Goal: Task Accomplishment & Management: Use online tool/utility

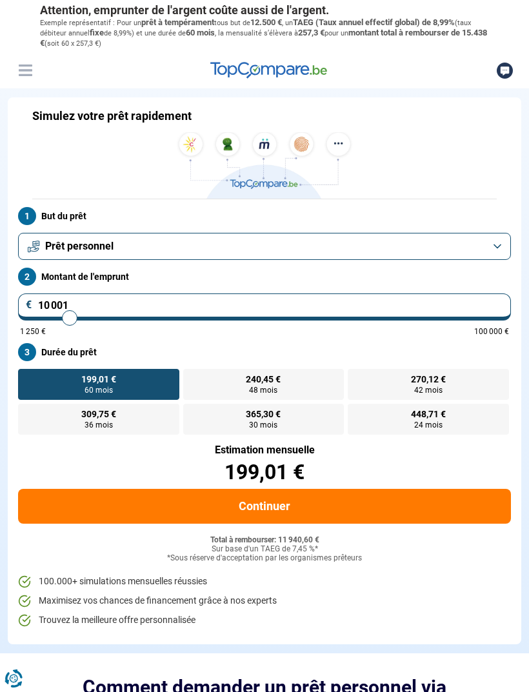
type input "12 000"
type input "12000"
type input "12 250"
type input "12250"
type input "12 500"
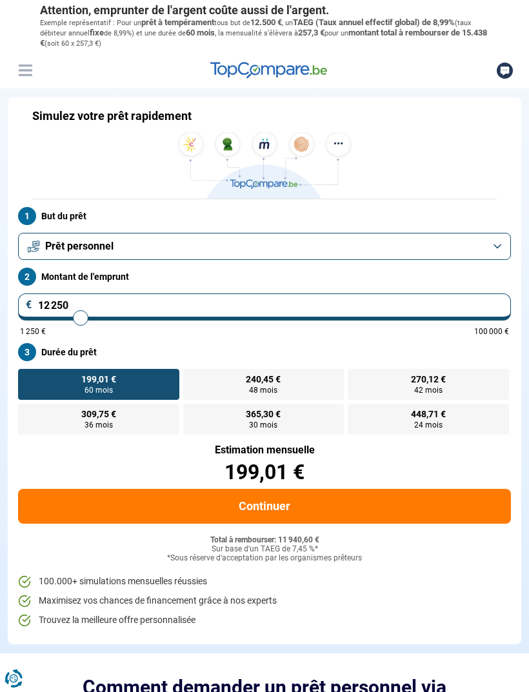
type input "12500"
type input "12 750"
type input "12750"
type input "13 000"
type input "13000"
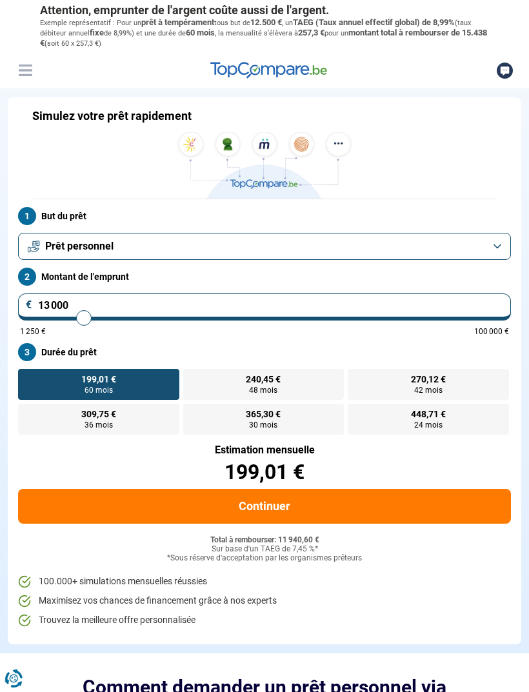
type input "13 250"
type input "13250"
type input "13 500"
type input "13500"
type input "13 750"
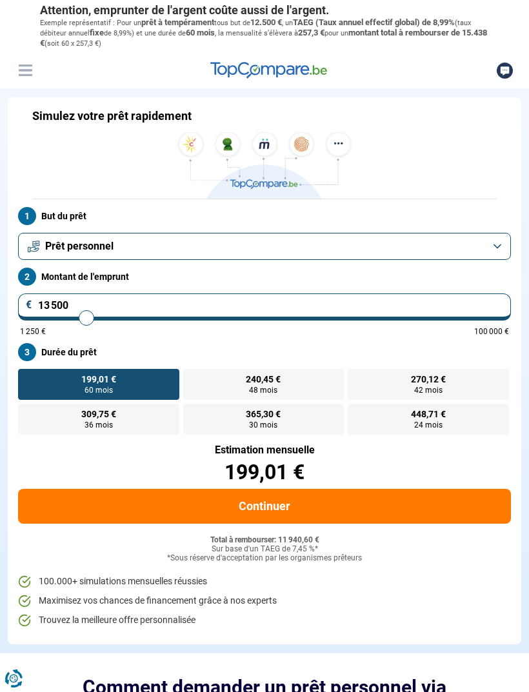
type input "13750"
type input "14 000"
type input "14000"
type input "14 250"
type input "14250"
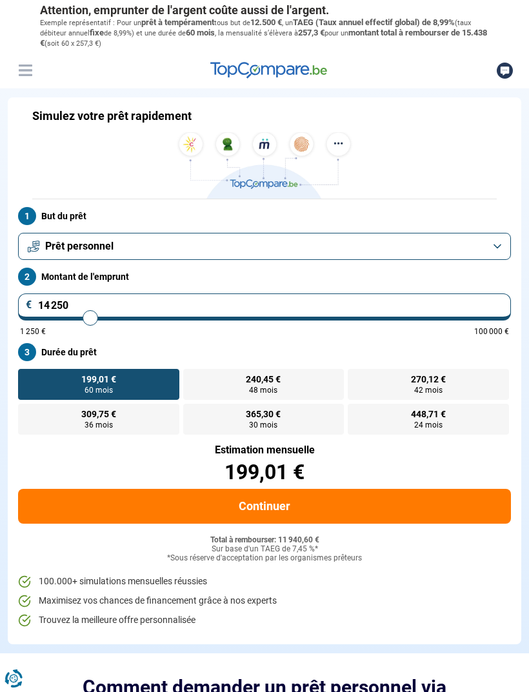
type input "14 500"
type input "14500"
type input "14 750"
type input "14750"
type input "15 000"
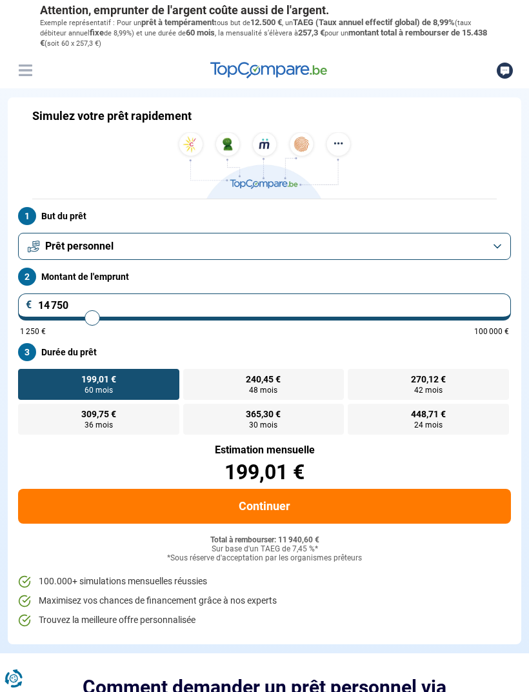
type input "15000"
type input "15 250"
type input "15250"
type input "15 500"
type input "15500"
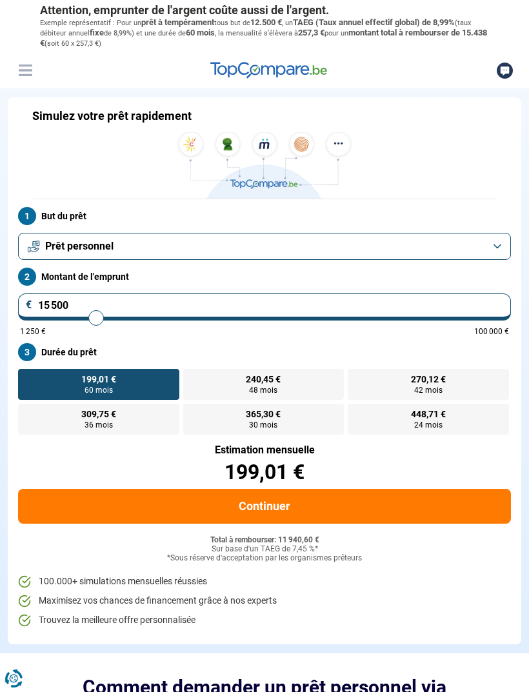
type input "15 750"
type input "15750"
type input "16 000"
type input "16000"
type input "16 250"
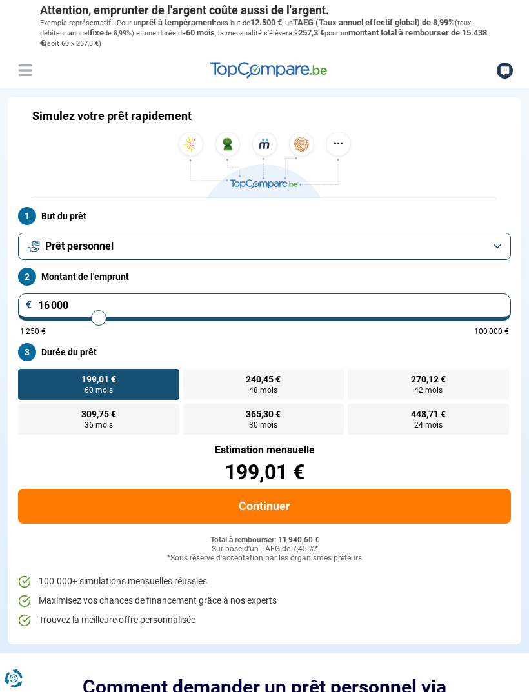
type input "16250"
type input "16 500"
type input "16500"
type input "16 750"
type input "16750"
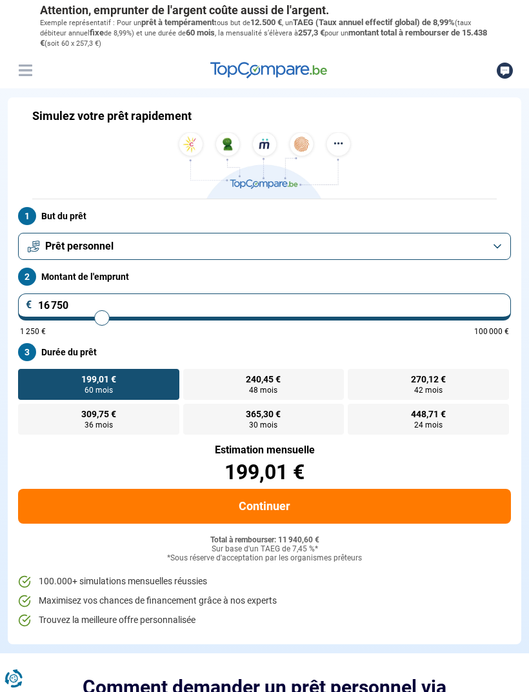
type input "17 000"
type input "17000"
type input "17 250"
type input "17250"
type input "17 500"
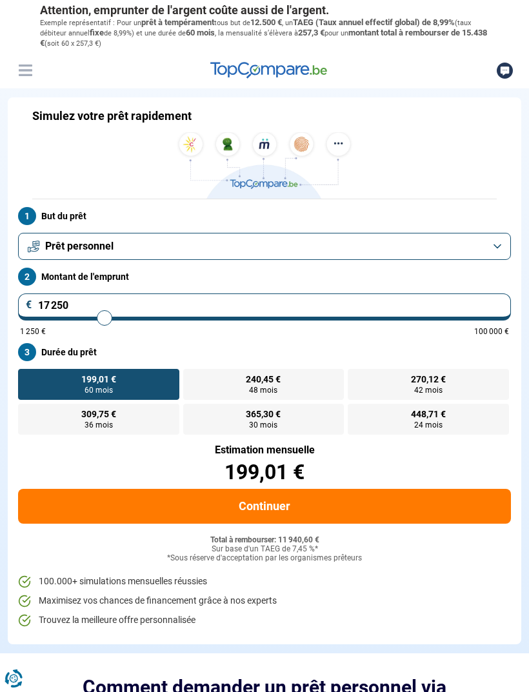
type input "17500"
type input "17 750"
type input "17750"
type input "18 000"
type input "18000"
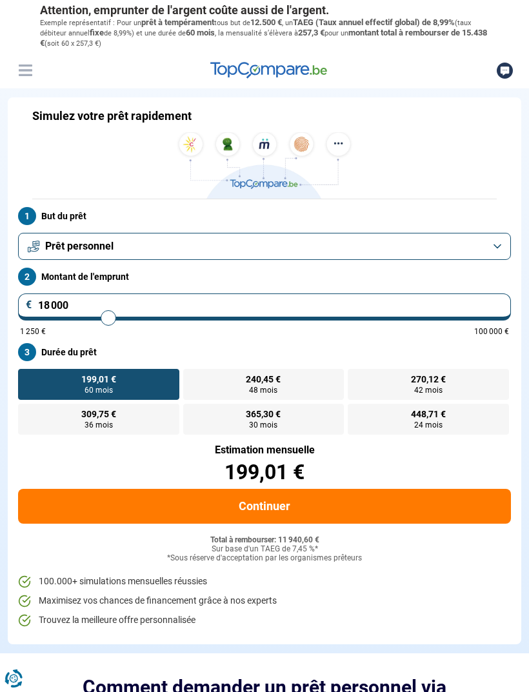
type input "18 250"
type input "18250"
type input "18 500"
type input "18500"
type input "18 750"
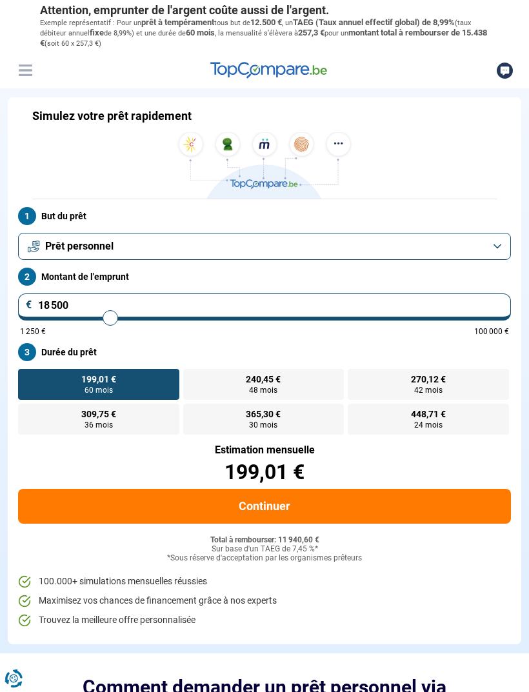
type input "18750"
type input "19 000"
type input "19000"
type input "19 250"
type input "19250"
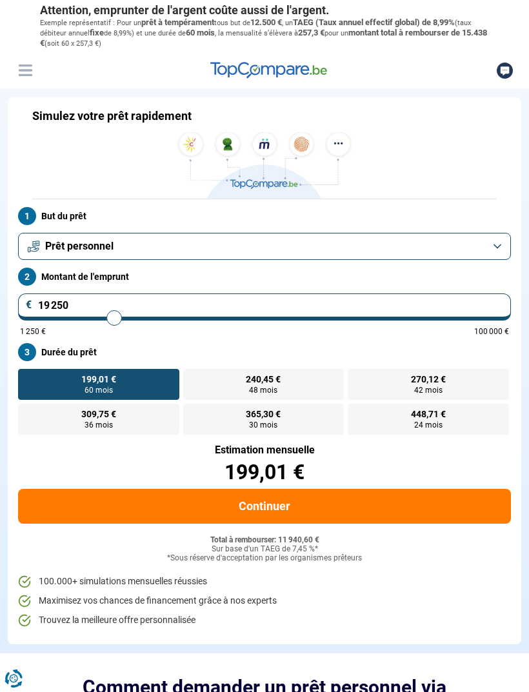
type input "19 500"
type input "19500"
type input "19 750"
type input "19750"
type input "20 000"
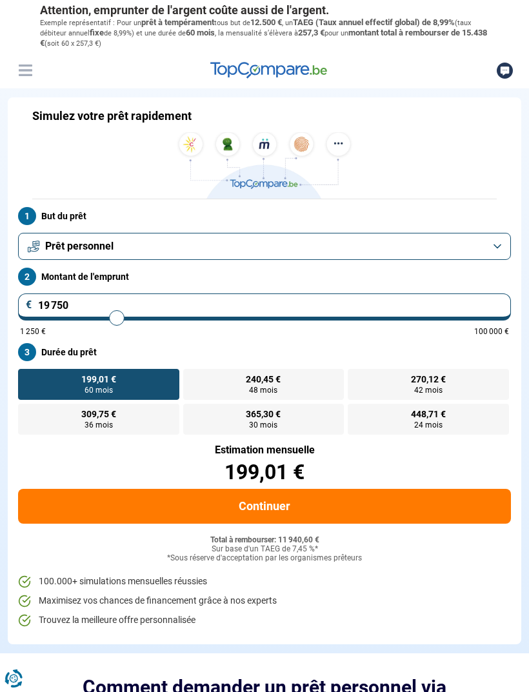
type input "20000"
type input "20 250"
type input "20250"
type input "20 500"
type input "20500"
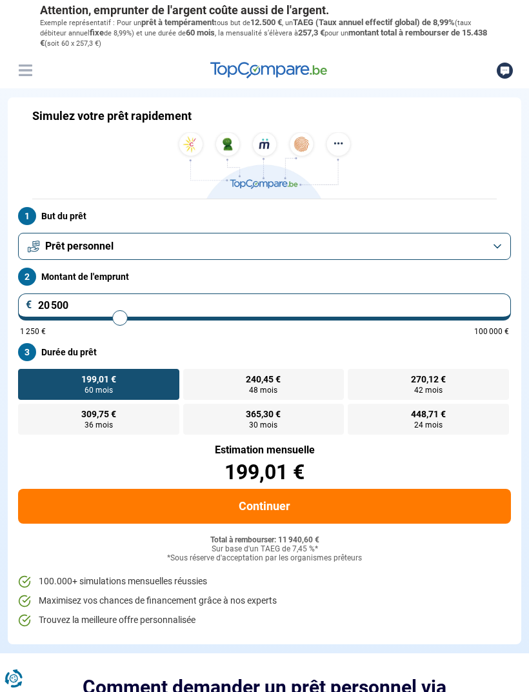
type input "20 750"
type input "20750"
type input "21 000"
type input "21000"
type input "21 250"
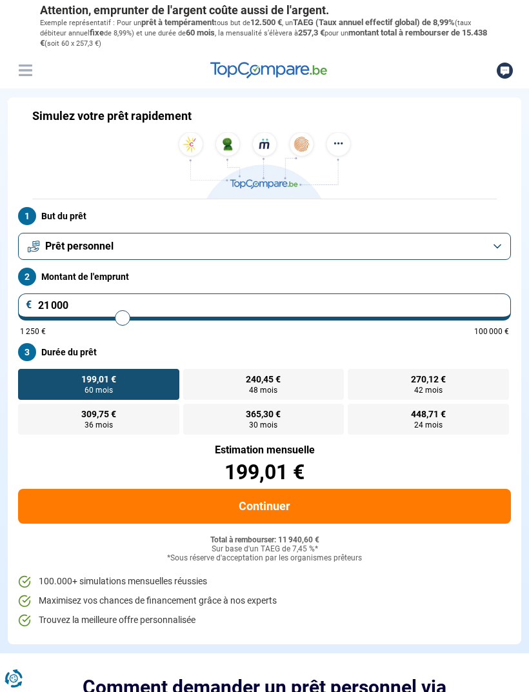
type input "21250"
type input "21 500"
type input "21500"
type input "21 750"
type input "21750"
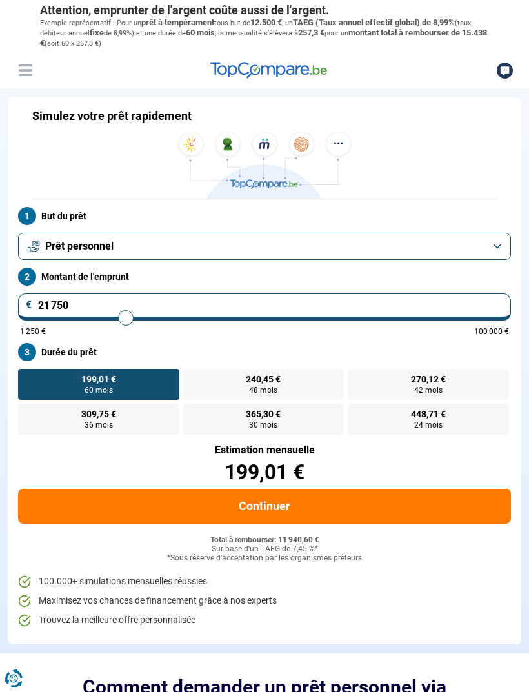
type input "22 000"
type input "22000"
type input "22 250"
type input "22250"
type input "22 500"
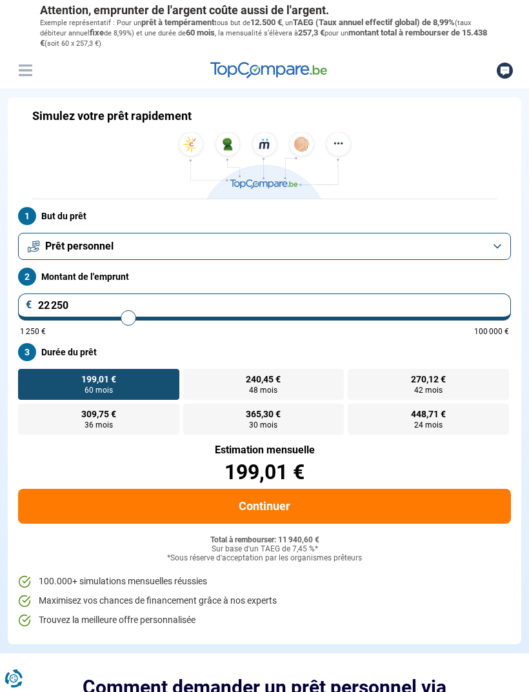
type input "22500"
type input "22 750"
type input "22750"
type input "23 000"
type input "23000"
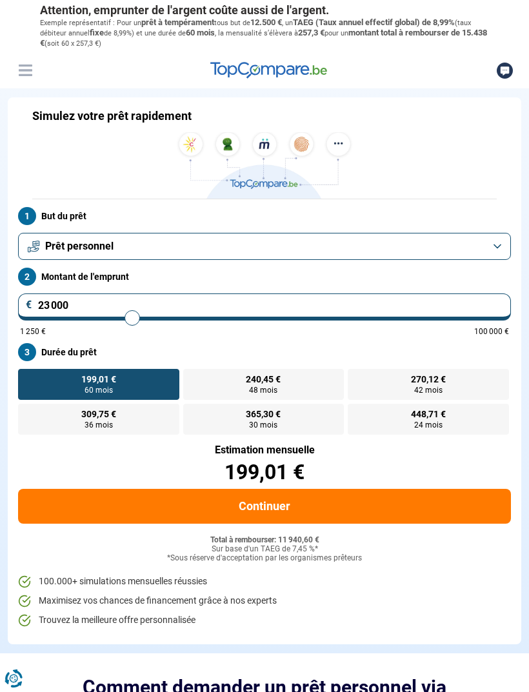
type input "23 250"
type input "23250"
type input "23 500"
type input "23500"
type input "23 750"
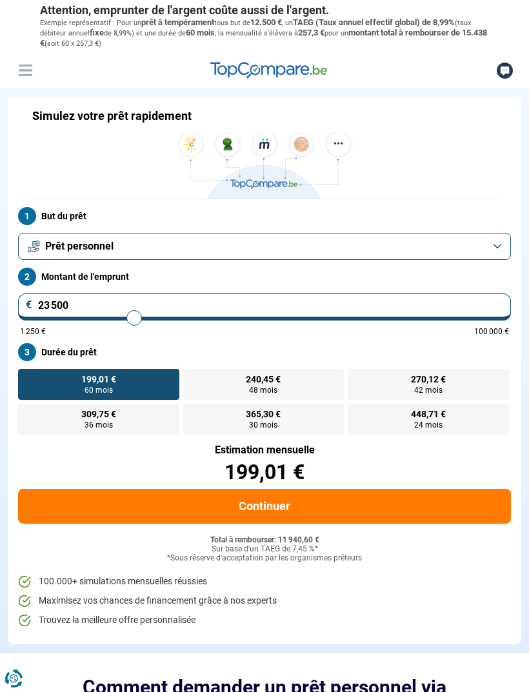
type input "23750"
type input "24 000"
type input "24000"
type input "24 250"
type input "24250"
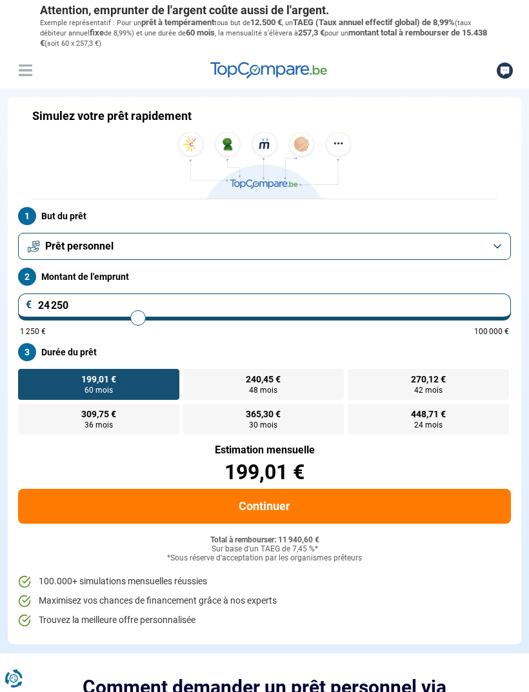
type input "24 500"
type input "24500"
type input "24 750"
type input "24750"
type input "25 000"
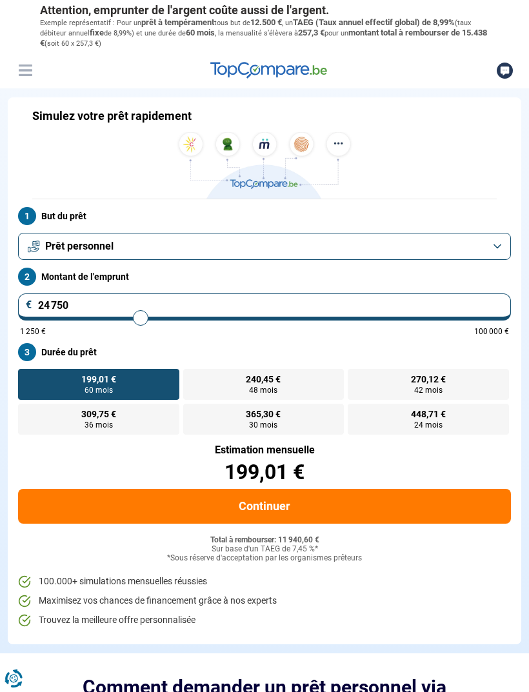
type input "25000"
type input "25 250"
type input "25250"
type input "25 500"
type input "25500"
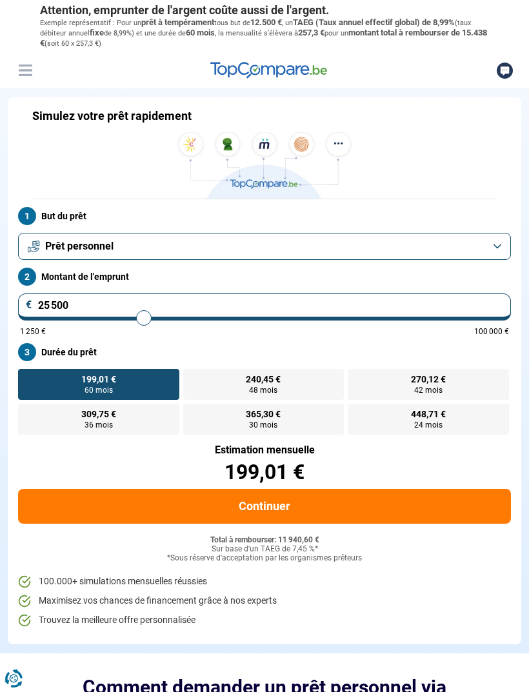
type input "25 750"
type input "25750"
type input "26 000"
type input "26000"
type input "26 250"
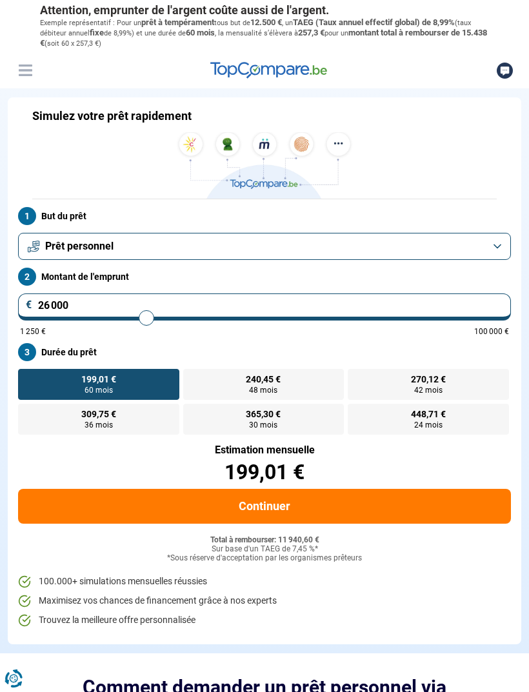
type input "26250"
type input "26 500"
type input "26500"
type input "26 750"
type input "26750"
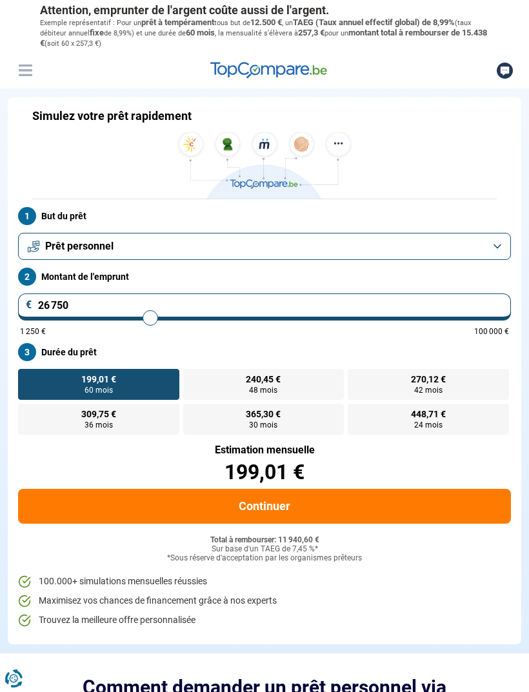
type input "27 000"
type input "27000"
type input "27 250"
type input "27250"
type input "27 500"
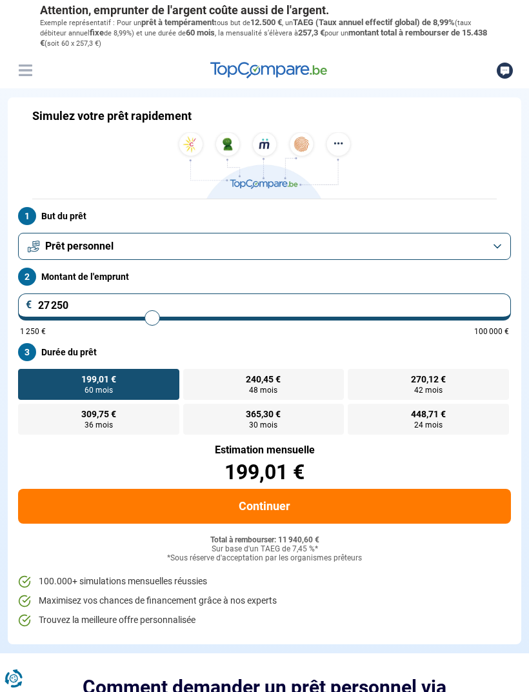
type input "27500"
type input "27 750"
type input "27750"
type input "28 000"
type input "28000"
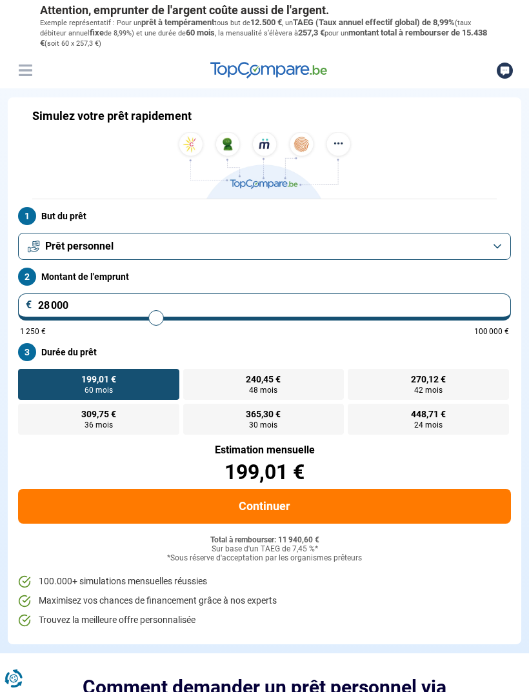
type input "28 250"
type input "28250"
type input "28 500"
type input "28500"
type input "28 750"
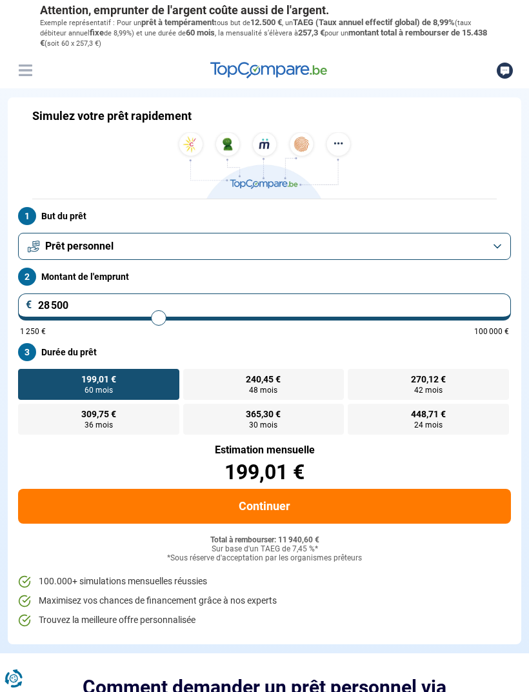
type input "28750"
type input "29 000"
type input "29000"
type input "29 250"
type input "29250"
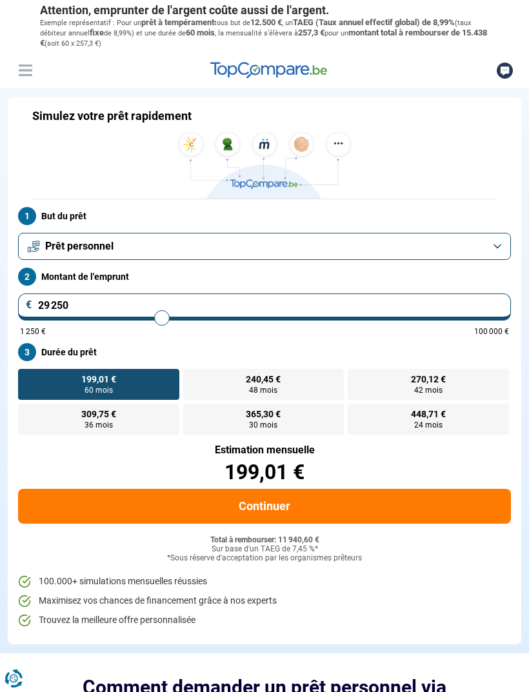
type input "29 500"
type input "29500"
type input "29 750"
type input "29750"
type input "30 000"
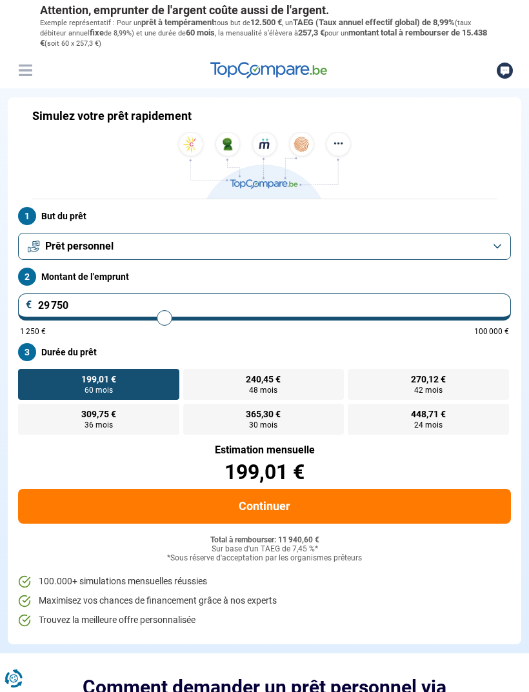
type input "30000"
type input "30 250"
type input "30250"
radio input "false"
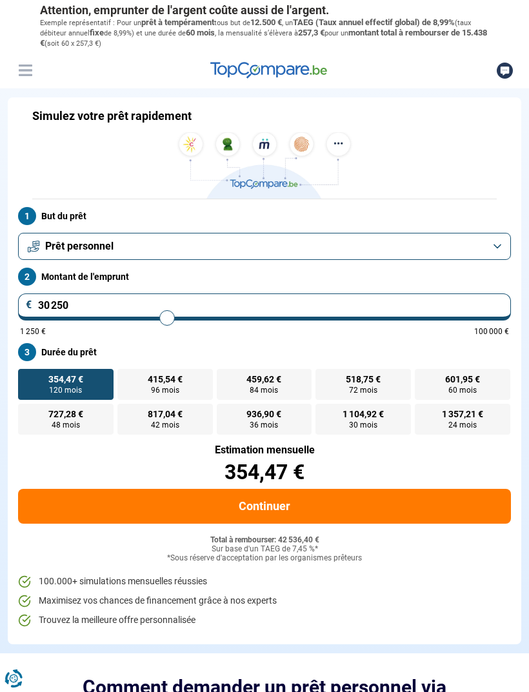
type input "30 000"
type input "30000"
type input "29 750"
type input "29750"
type input "29 500"
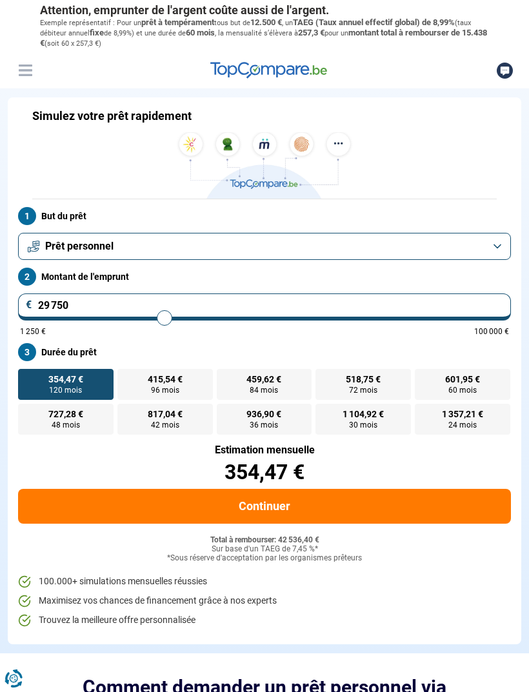
type input "29500"
type input "29 750"
type input "29750"
type input "30 000"
type input "30000"
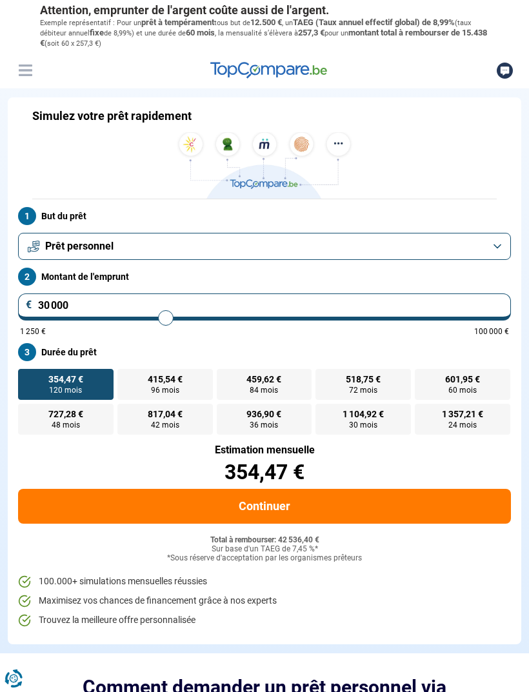
type input "30 250"
type input "30250"
type input "30 000"
type input "30000"
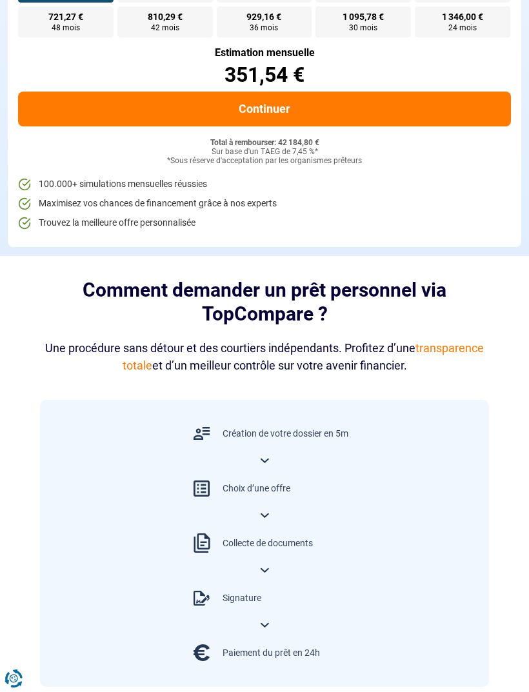
scroll to position [539, 0]
